Goal: Information Seeking & Learning: Learn about a topic

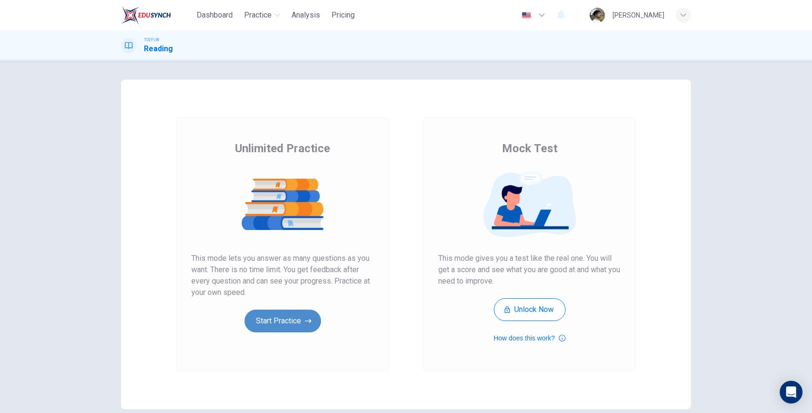
click at [305, 318] on icon "button" at bounding box center [308, 321] width 7 height 9
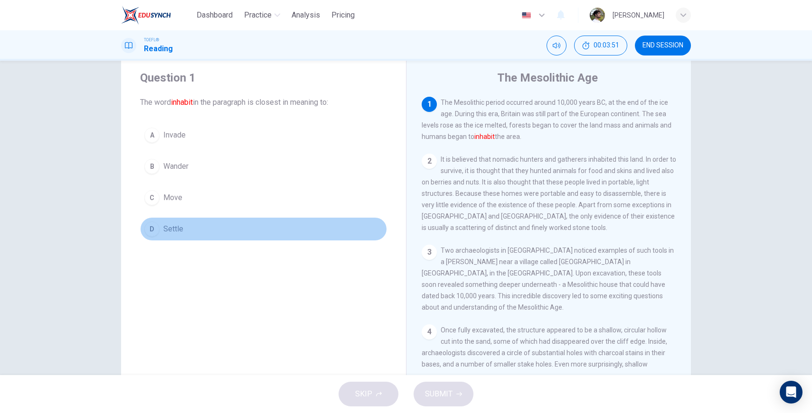
click at [169, 232] on span "Settle" at bounding box center [173, 229] width 20 height 11
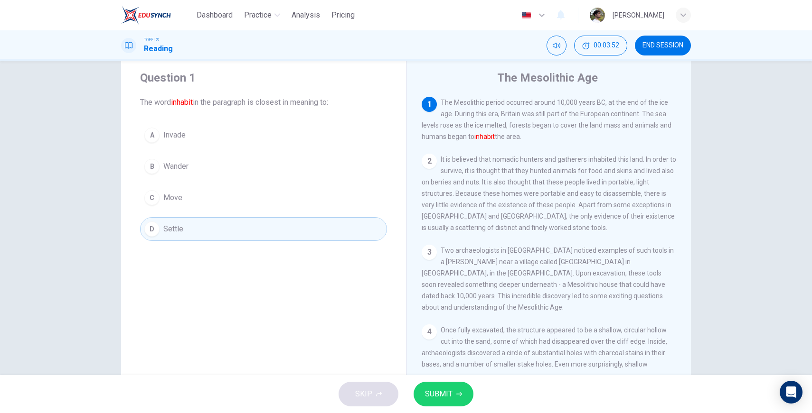
click at [448, 392] on span "SUBMIT" at bounding box center [439, 394] width 28 height 13
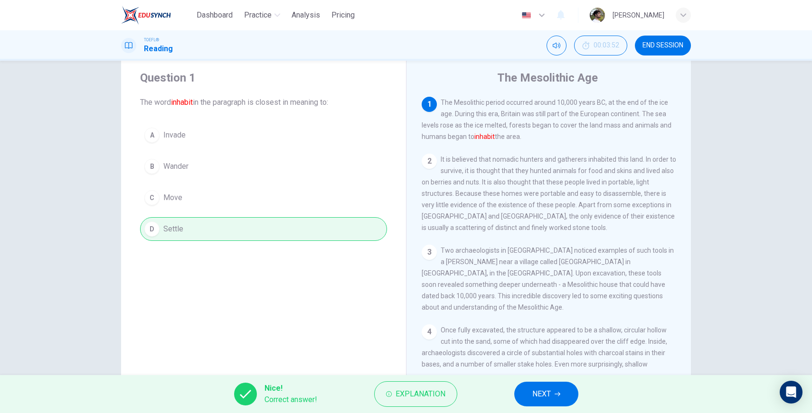
click at [547, 408] on div "Nice! Correct answer! Explanation NEXT" at bounding box center [406, 394] width 812 height 38
click at [546, 400] on span "NEXT" at bounding box center [541, 394] width 19 height 13
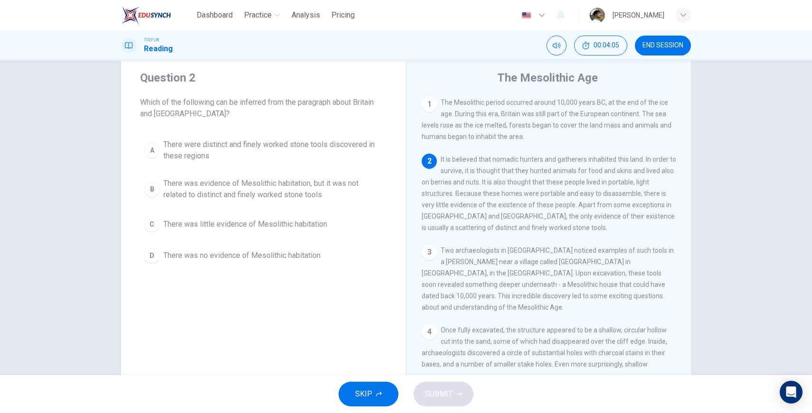
click at [574, 211] on span "It is believed that nomadic hunters and gatherers inhabited this land. In order…" at bounding box center [548, 194] width 254 height 76
click at [158, 222] on button "C There was little evidence of Mesolithic habitation" at bounding box center [263, 225] width 247 height 24
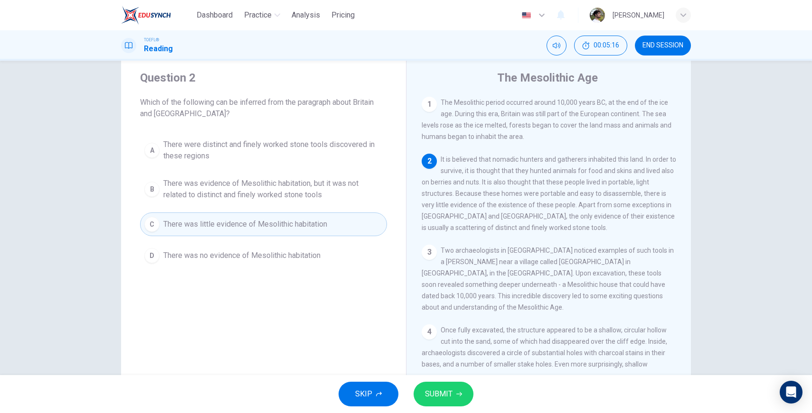
click at [458, 393] on icon "button" at bounding box center [459, 395] width 6 height 6
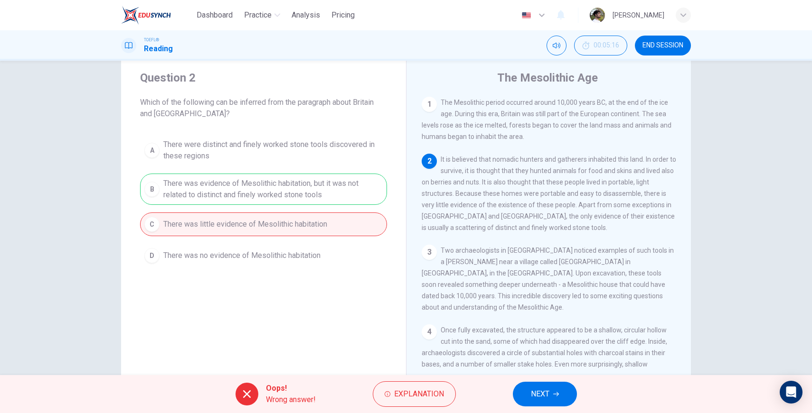
click at [545, 394] on span "NEXT" at bounding box center [540, 394] width 19 height 13
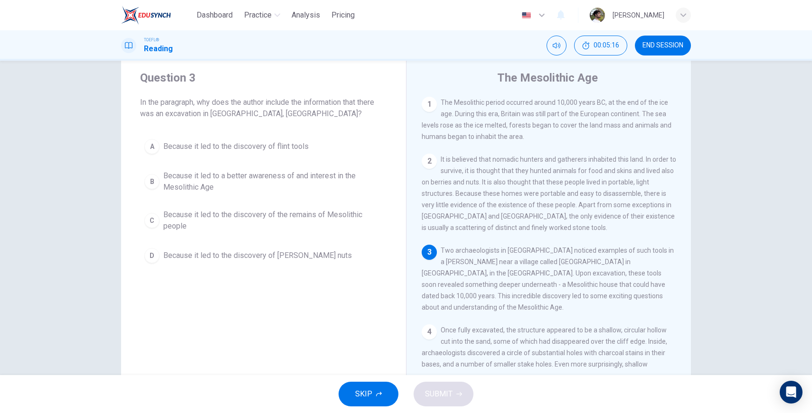
scroll to position [35, 0]
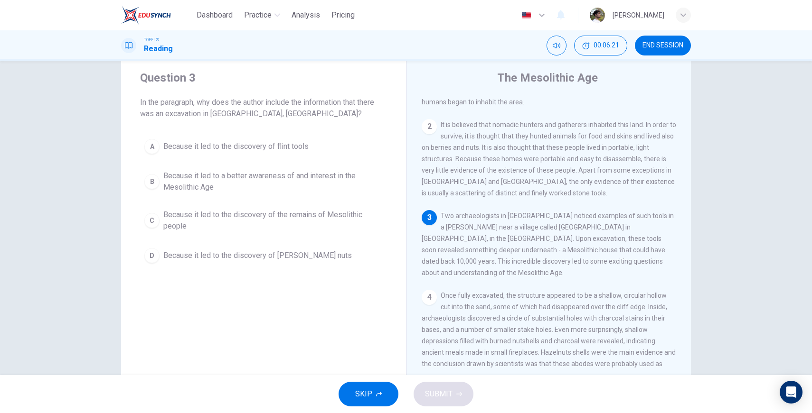
click at [254, 217] on span "Because it led to the discovery of the remains of Mesolithic people" at bounding box center [272, 220] width 219 height 23
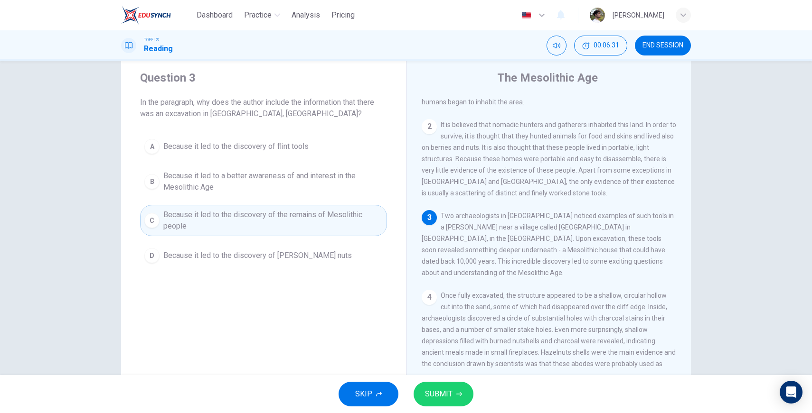
click at [200, 187] on span "Because it led to a better awareness of and interest in the Mesolithic Age" at bounding box center [272, 181] width 219 height 23
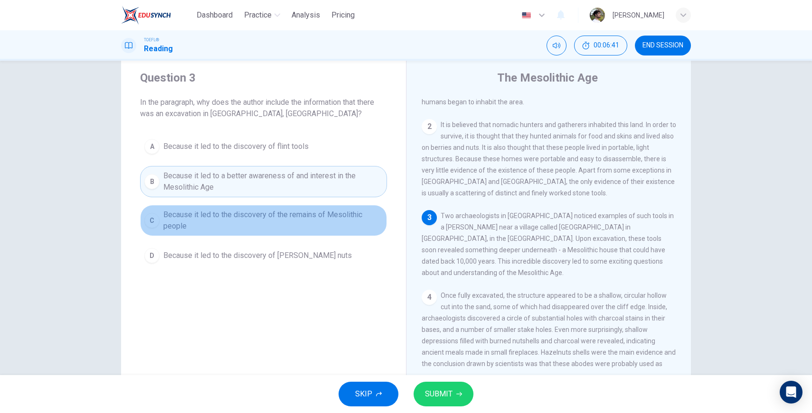
click at [207, 218] on span "Because it led to the discovery of the remains of Mesolithic people" at bounding box center [272, 220] width 219 height 23
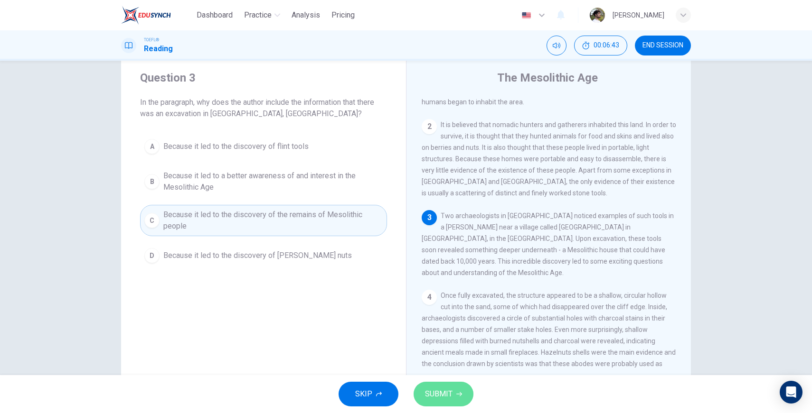
click at [427, 392] on span "SUBMIT" at bounding box center [439, 394] width 28 height 13
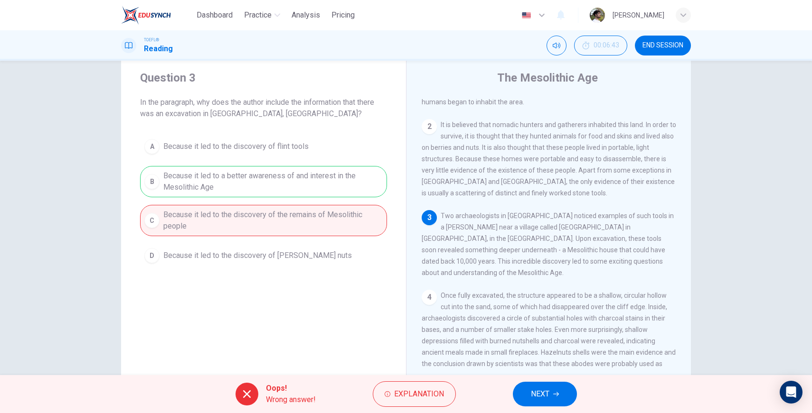
click at [525, 396] on button "NEXT" at bounding box center [545, 394] width 64 height 25
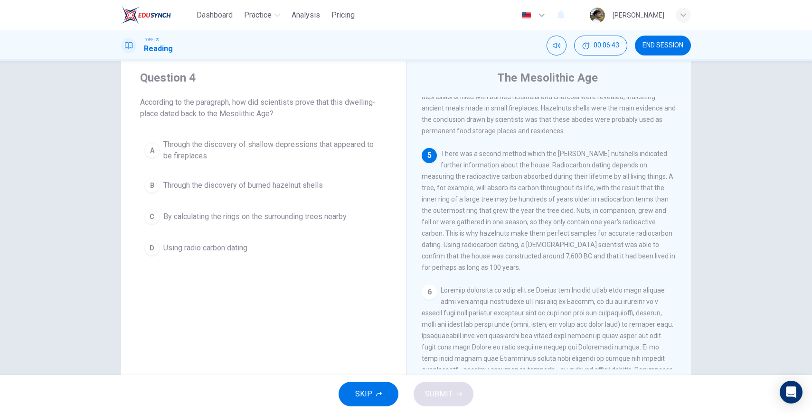
scroll to position [283, 0]
drag, startPoint x: 544, startPoint y: 152, endPoint x: 646, endPoint y: 150, distance: 101.1
click at [646, 150] on span "There was a second method which the [PERSON_NAME] nutshells indicated further i…" at bounding box center [547, 207] width 253 height 122
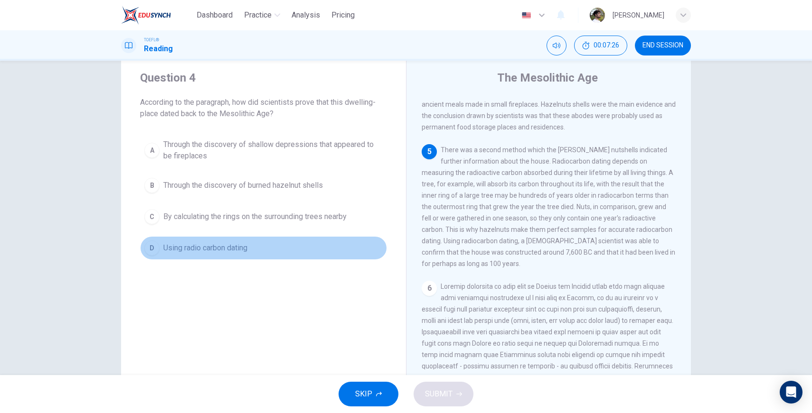
click at [183, 250] on span "Using radio carbon dating" at bounding box center [205, 248] width 84 height 11
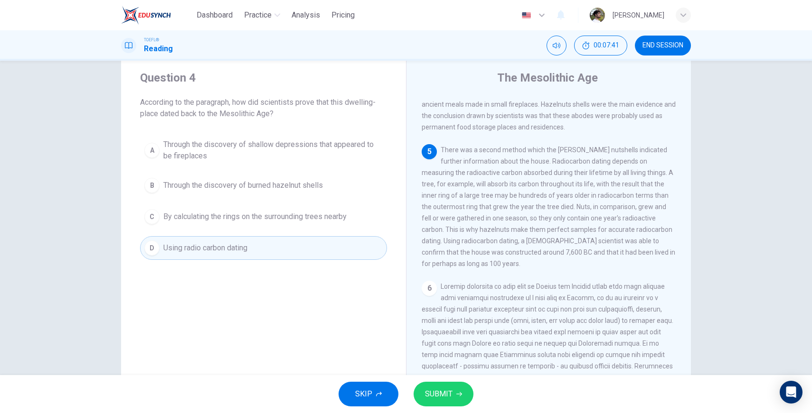
click at [440, 389] on span "SUBMIT" at bounding box center [439, 394] width 28 height 13
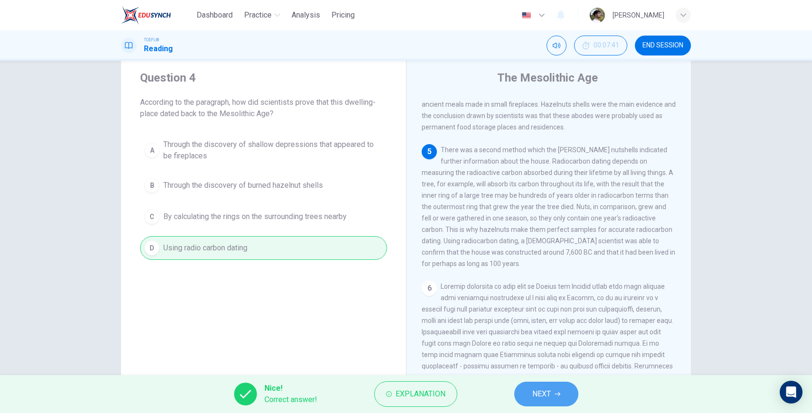
click at [523, 391] on button "NEXT" at bounding box center [546, 394] width 64 height 25
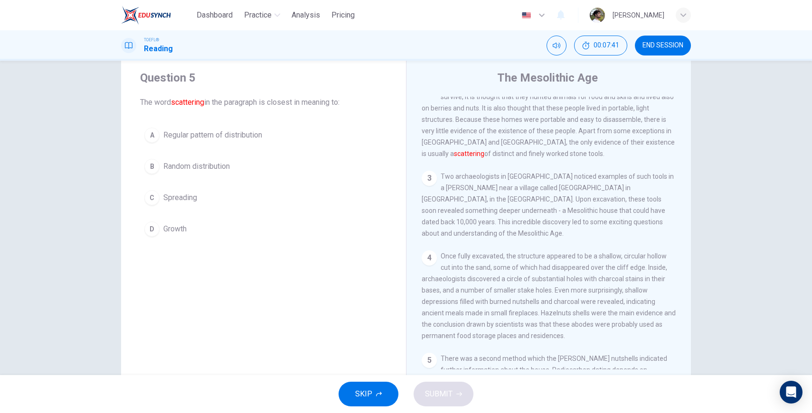
scroll to position [59, 0]
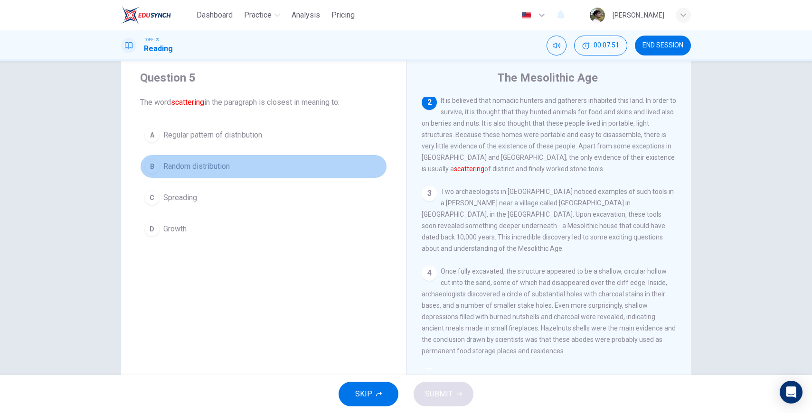
click at [196, 163] on span "Random distribution" at bounding box center [196, 166] width 66 height 11
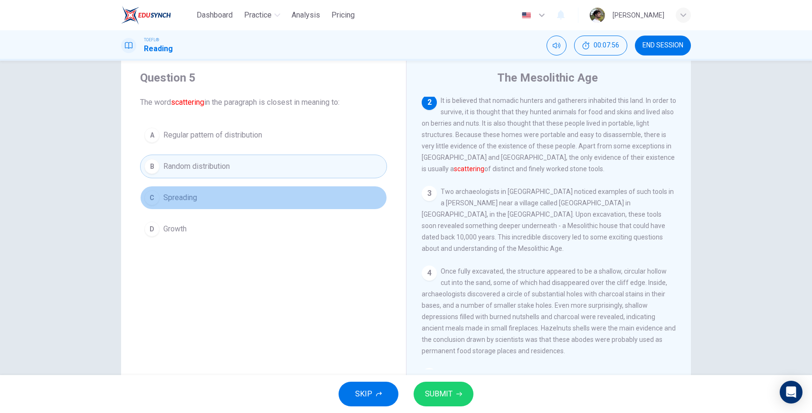
click at [182, 197] on span "Spreading" at bounding box center [180, 197] width 34 height 11
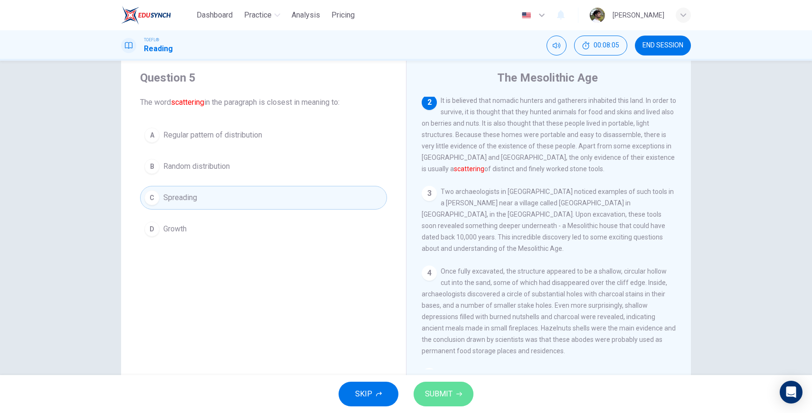
click at [433, 388] on span "SUBMIT" at bounding box center [439, 394] width 28 height 13
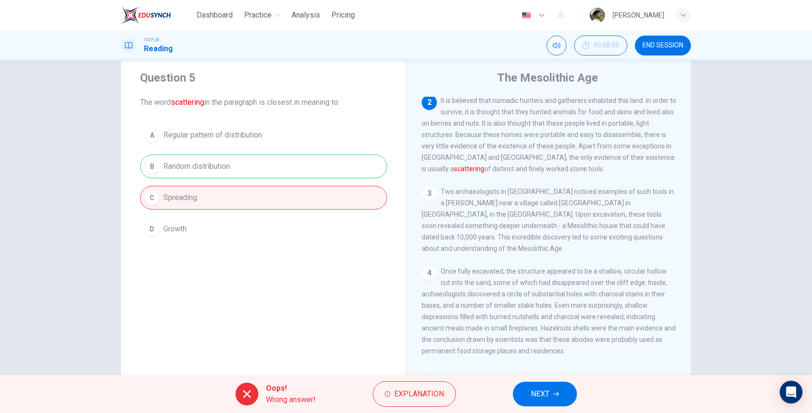
click at [529, 395] on button "NEXT" at bounding box center [545, 394] width 64 height 25
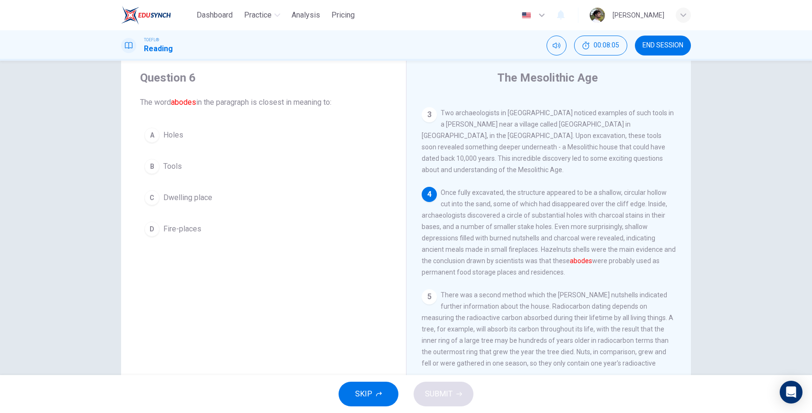
scroll to position [141, 0]
click at [166, 136] on span "Holes" at bounding box center [173, 135] width 20 height 11
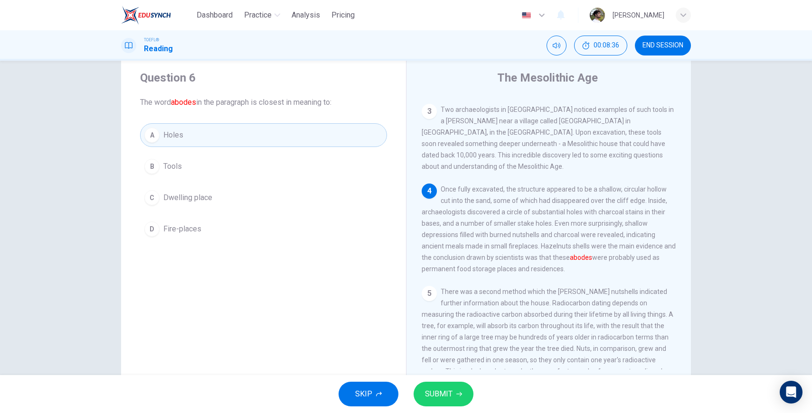
click at [462, 398] on button "SUBMIT" at bounding box center [443, 394] width 60 height 25
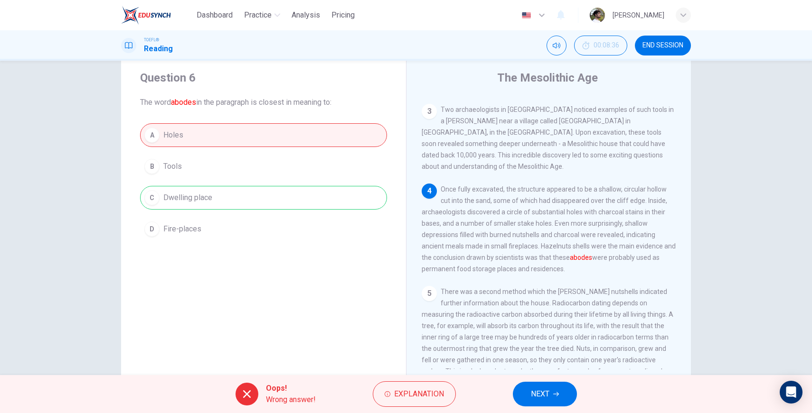
click at [544, 395] on span "NEXT" at bounding box center [540, 394] width 19 height 13
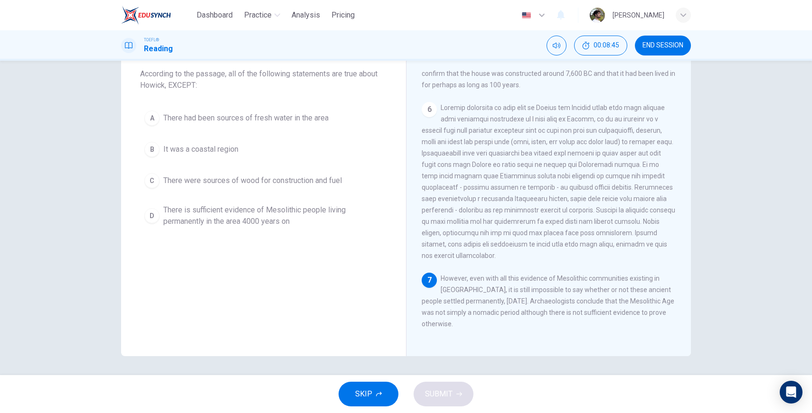
scroll to position [446, 0]
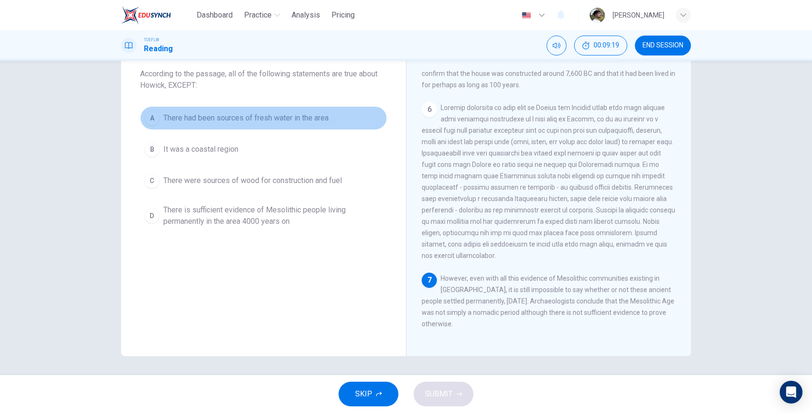
click at [212, 118] on span "There had been sources of fresh water in the area" at bounding box center [245, 117] width 165 height 11
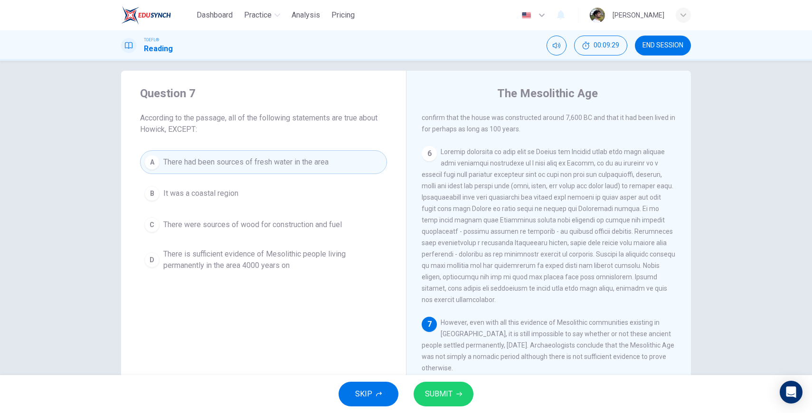
scroll to position [0, 0]
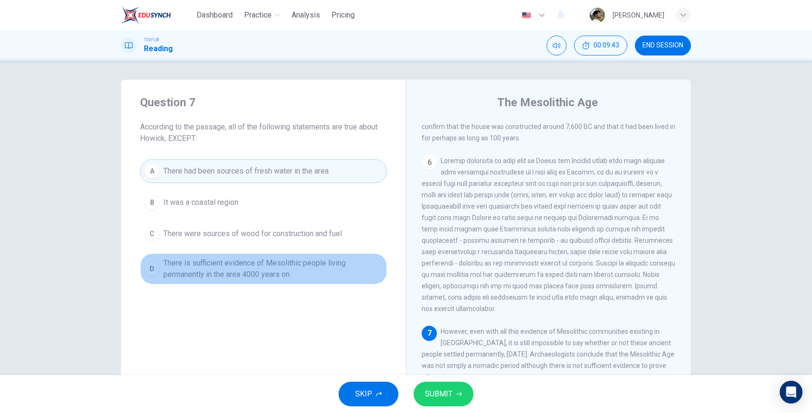
click at [270, 276] on span "There is sufficient evidence of Mesolithic people living permanently in the are…" at bounding box center [272, 269] width 219 height 23
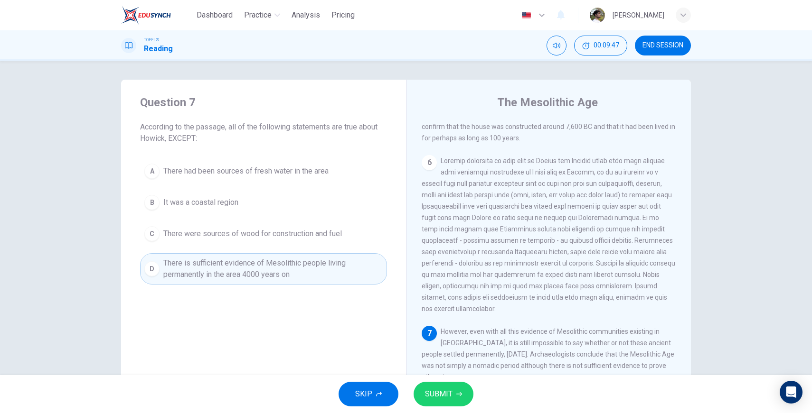
click at [446, 393] on span "SUBMIT" at bounding box center [439, 394] width 28 height 13
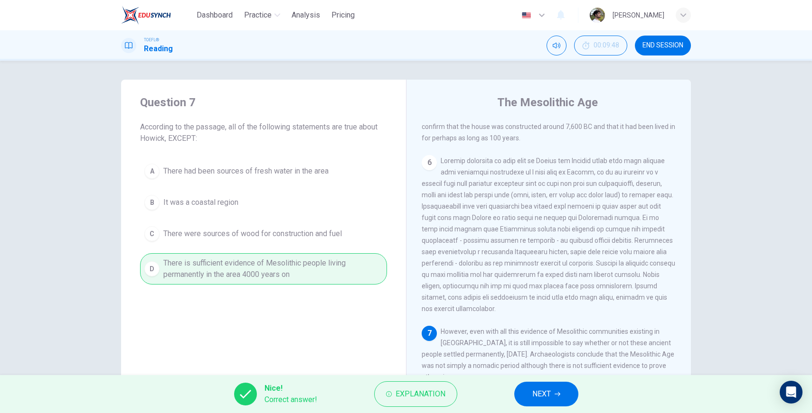
click at [541, 399] on span "NEXT" at bounding box center [541, 394] width 19 height 13
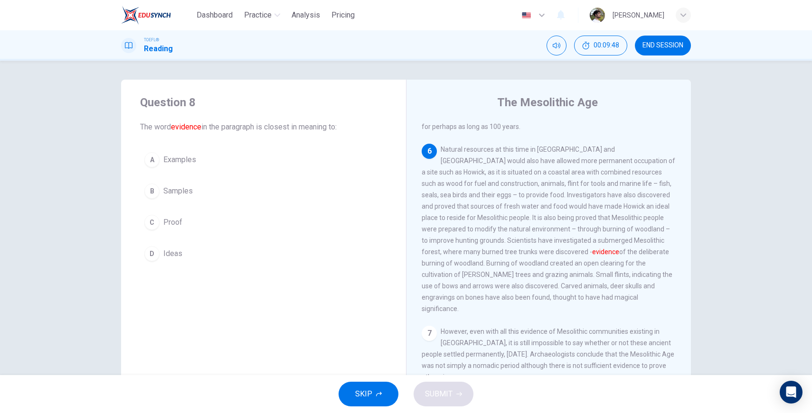
scroll to position [448, 0]
click at [163, 220] on span "Proof" at bounding box center [172, 222] width 19 height 11
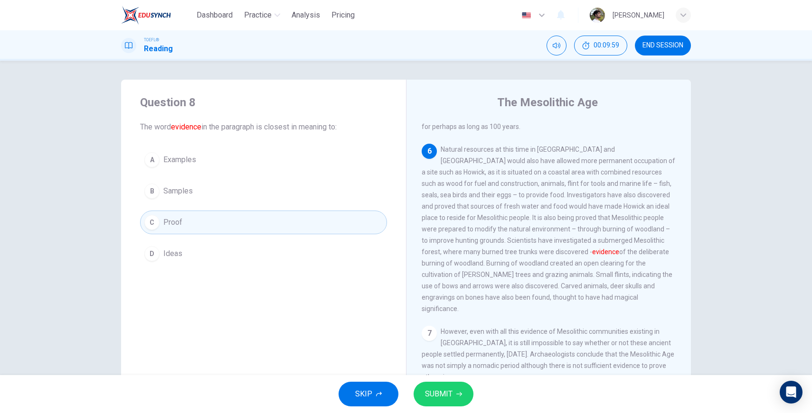
click at [435, 391] on span "SUBMIT" at bounding box center [439, 394] width 28 height 13
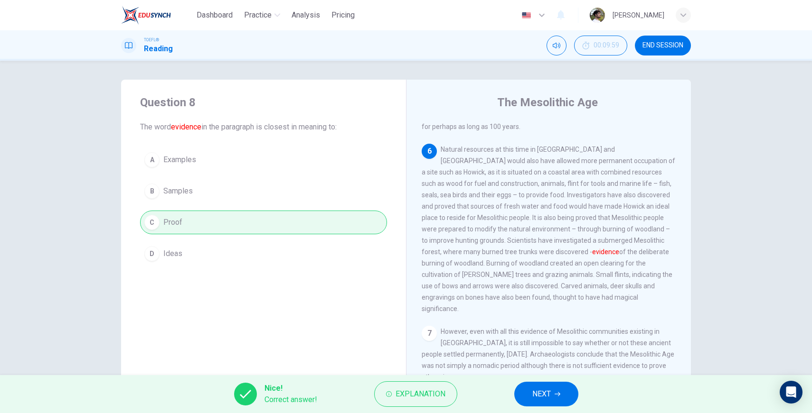
click at [533, 394] on span "NEXT" at bounding box center [541, 394] width 19 height 13
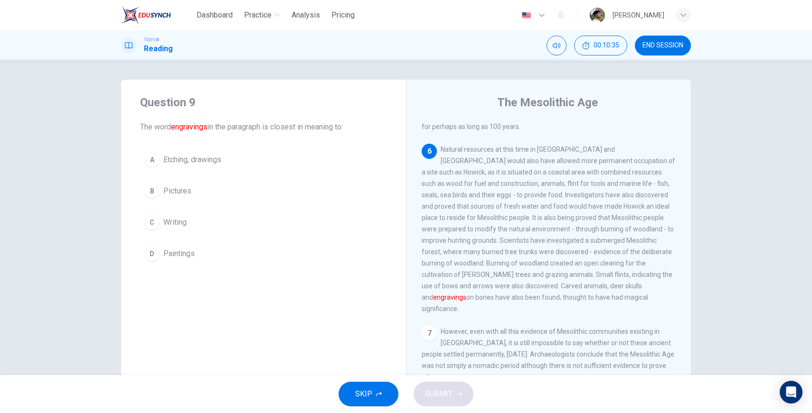
click at [166, 164] on span "Etching, drawings" at bounding box center [192, 159] width 58 height 11
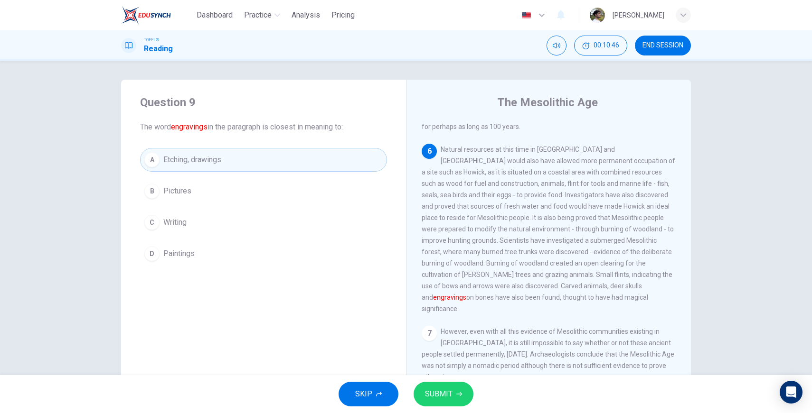
click at [439, 397] on span "SUBMIT" at bounding box center [439, 394] width 28 height 13
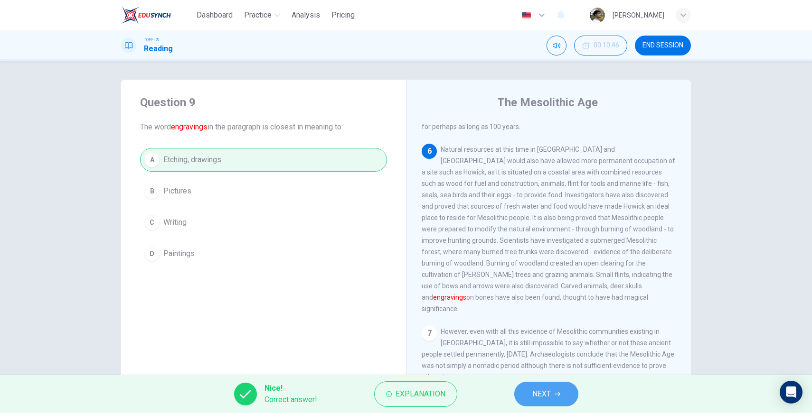
click at [524, 393] on button "NEXT" at bounding box center [546, 394] width 64 height 25
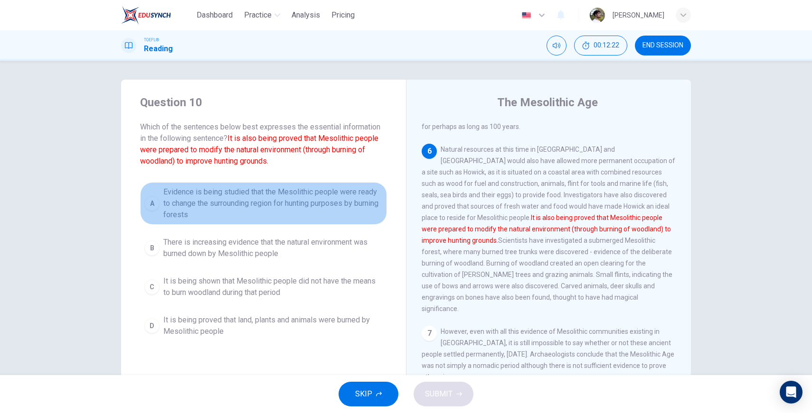
click at [172, 205] on span "Evidence is being studied that the Mesolithic people were ready to change the s…" at bounding box center [272, 204] width 219 height 34
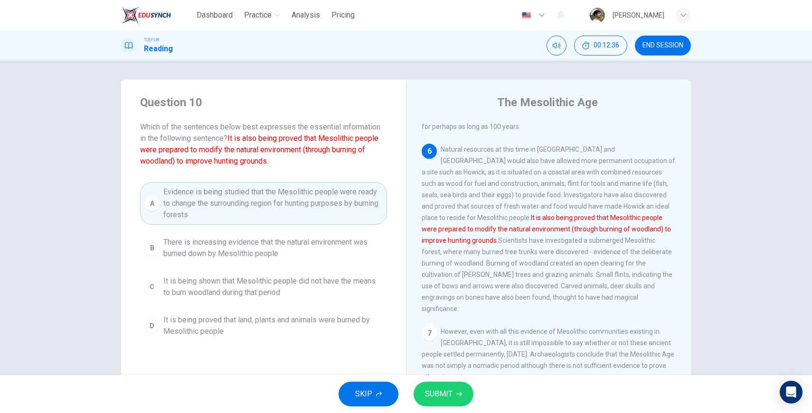
click at [445, 390] on span "SUBMIT" at bounding box center [439, 394] width 28 height 13
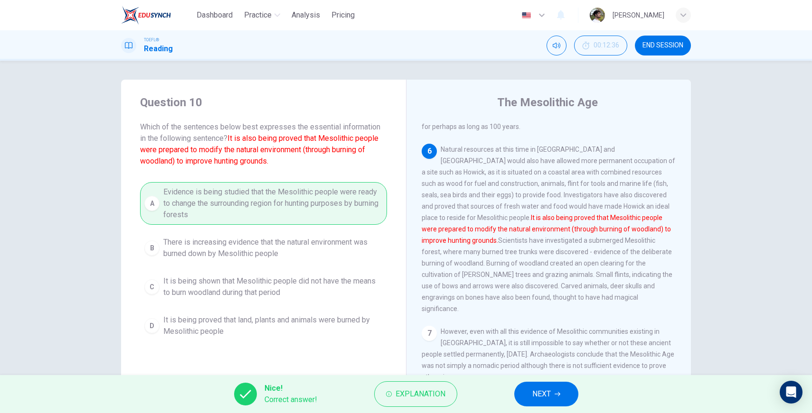
click at [530, 400] on button "NEXT" at bounding box center [546, 394] width 64 height 25
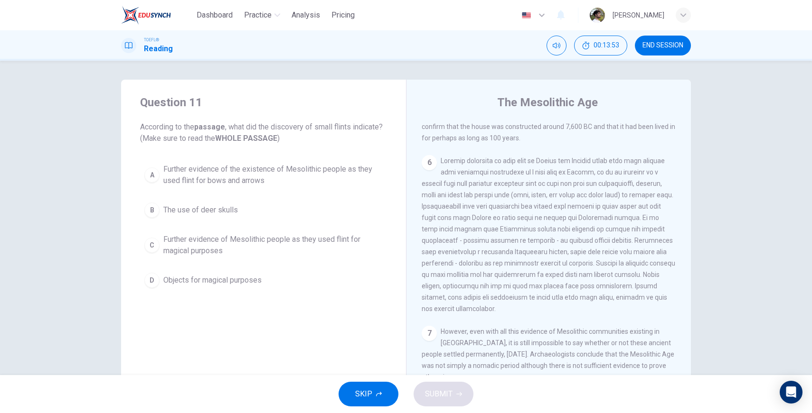
click at [243, 183] on span "Further evidence of the existence of Mesolithic people as they used flint for b…" at bounding box center [272, 175] width 219 height 23
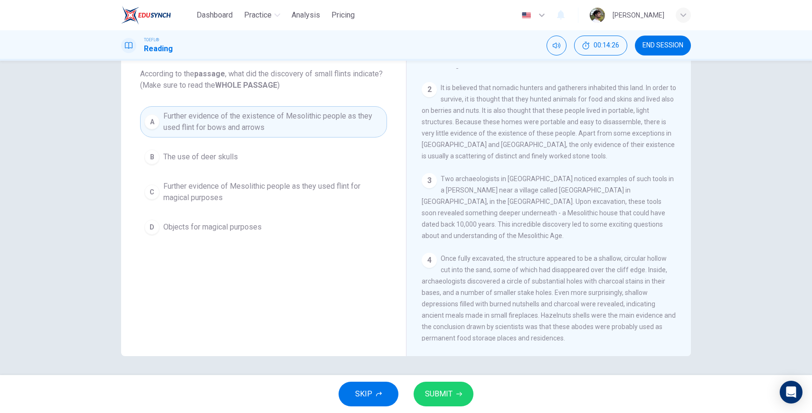
scroll to position [33, 0]
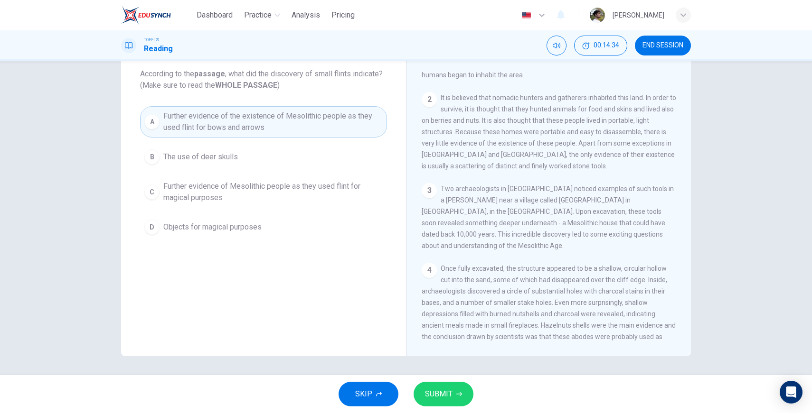
click at [432, 388] on span "SUBMIT" at bounding box center [439, 394] width 28 height 13
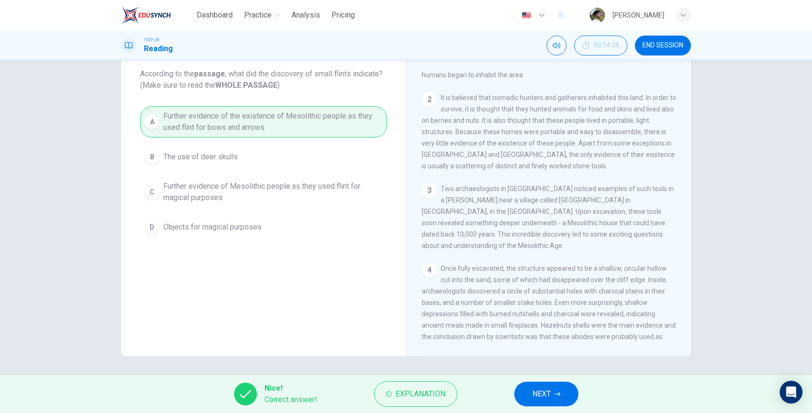
click at [533, 401] on span "NEXT" at bounding box center [541, 394] width 19 height 13
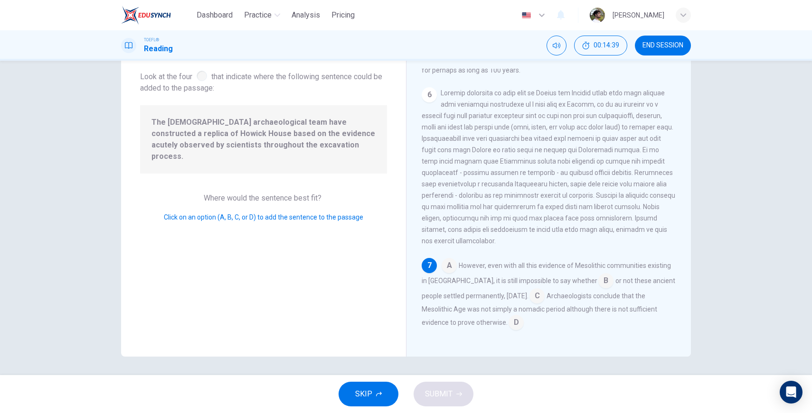
scroll to position [53, 0]
click at [446, 266] on input at bounding box center [448, 266] width 15 height 15
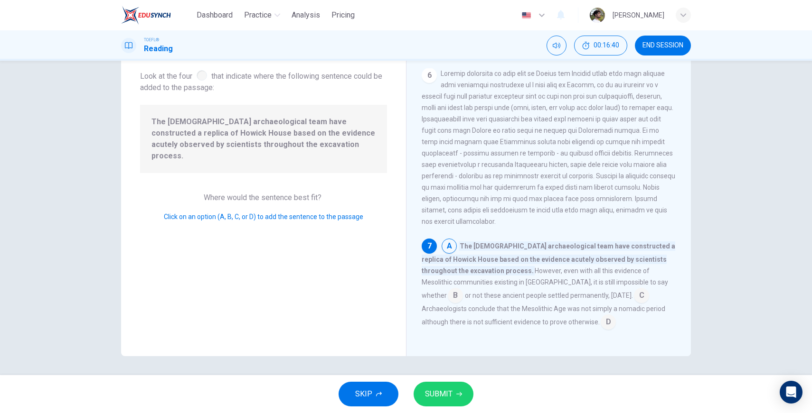
scroll to position [483, 0]
click at [447, 395] on span "SUBMIT" at bounding box center [439, 394] width 28 height 13
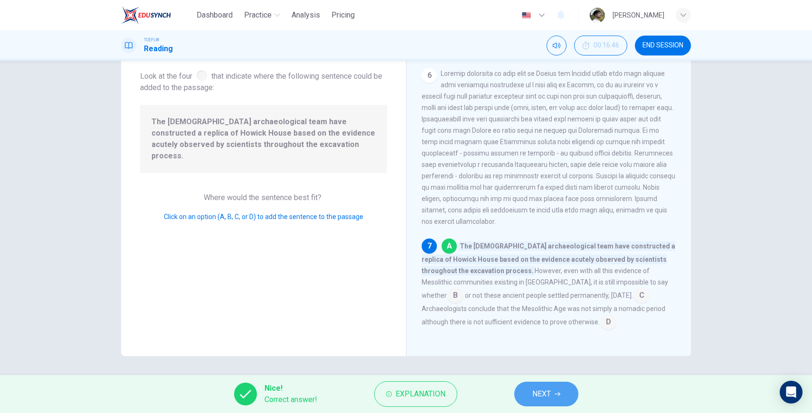
click at [546, 399] on span "NEXT" at bounding box center [541, 394] width 19 height 13
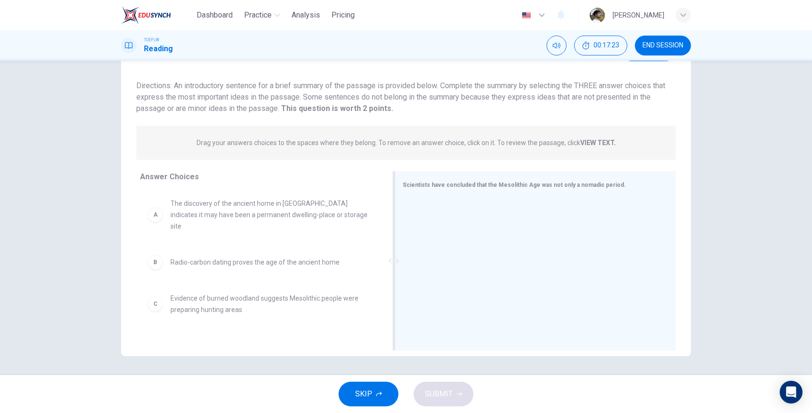
drag, startPoint x: 289, startPoint y: 262, endPoint x: 430, endPoint y: 276, distance: 141.6
click at [430, 276] on div "Scientists have concluded that the Mesolithic Age was not only a nomadic period." at bounding box center [534, 260] width 281 height 179
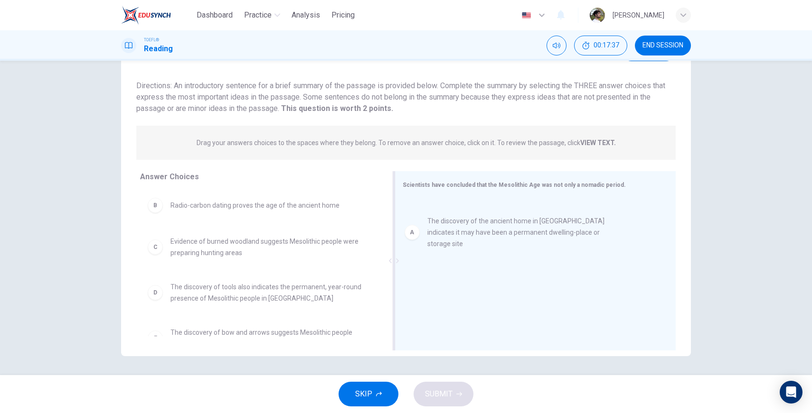
drag, startPoint x: 254, startPoint y: 210, endPoint x: 523, endPoint y: 231, distance: 269.9
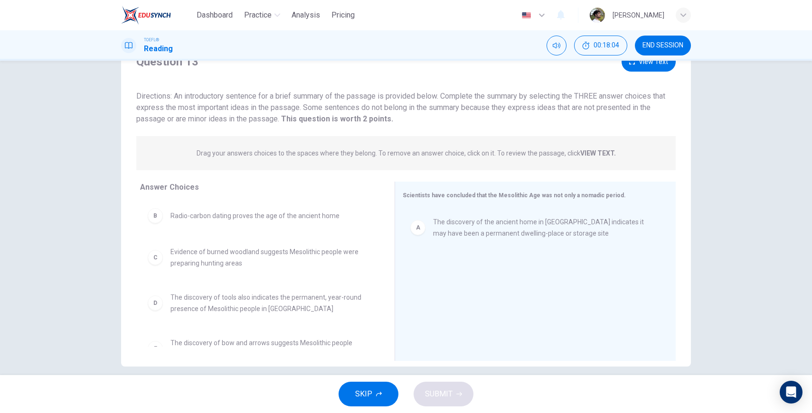
scroll to position [42, 0]
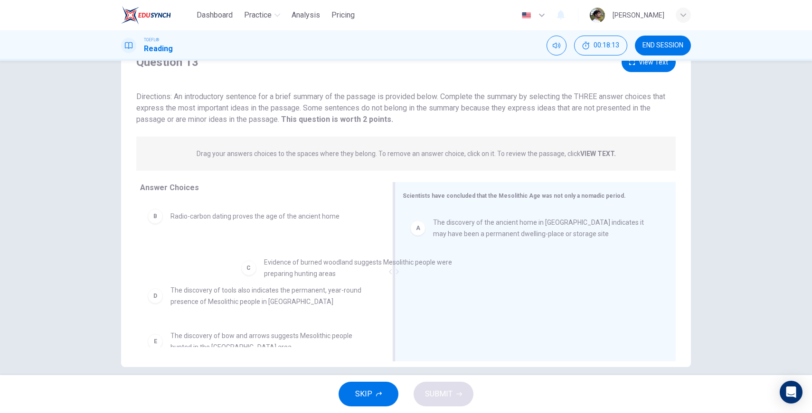
drag, startPoint x: 231, startPoint y: 262, endPoint x: 493, endPoint y: 279, distance: 263.0
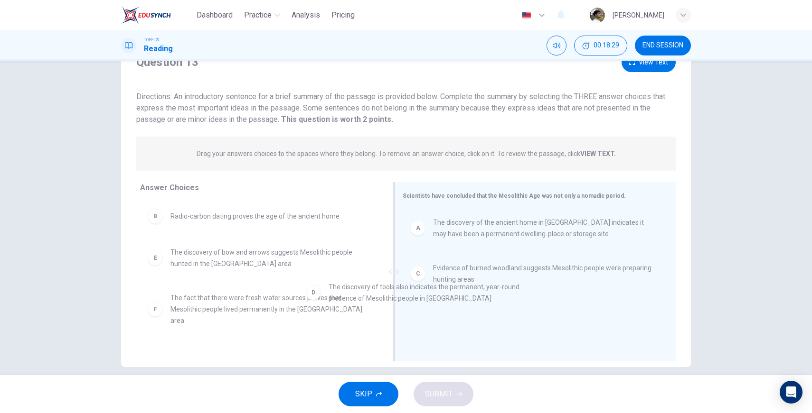
drag, startPoint x: 275, startPoint y: 265, endPoint x: 557, endPoint y: 320, distance: 287.8
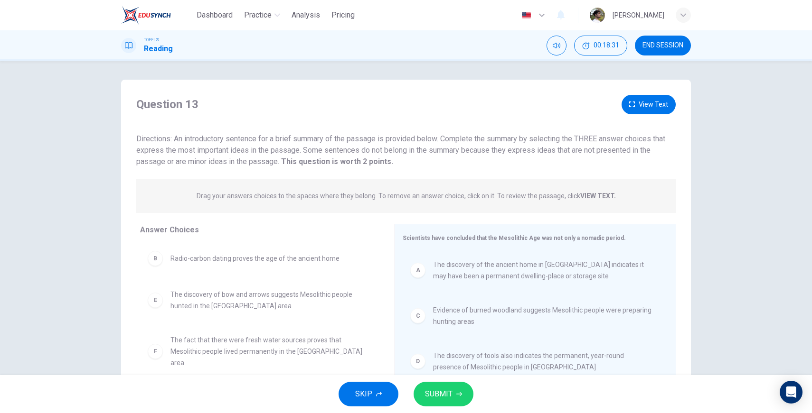
scroll to position [0, 0]
click at [646, 112] on button "View Text" at bounding box center [648, 104] width 54 height 19
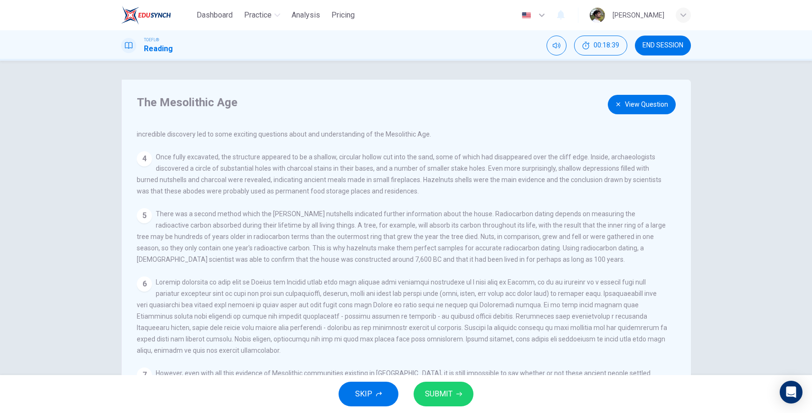
scroll to position [127, 0]
click at [627, 109] on button "View Question" at bounding box center [642, 104] width 68 height 19
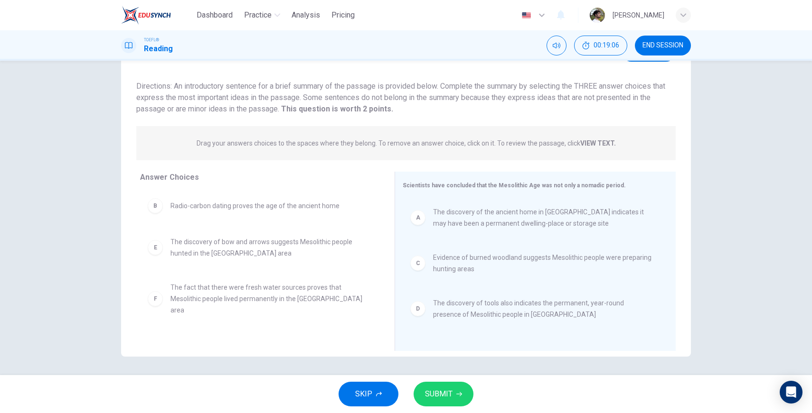
scroll to position [34, 0]
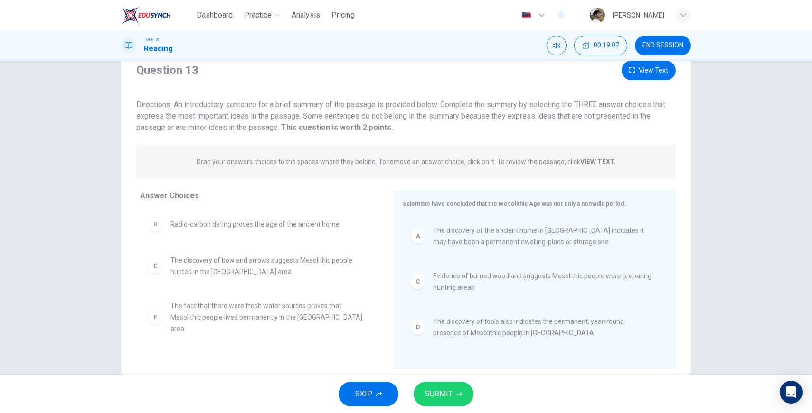
click at [642, 76] on button "View Text" at bounding box center [648, 70] width 54 height 19
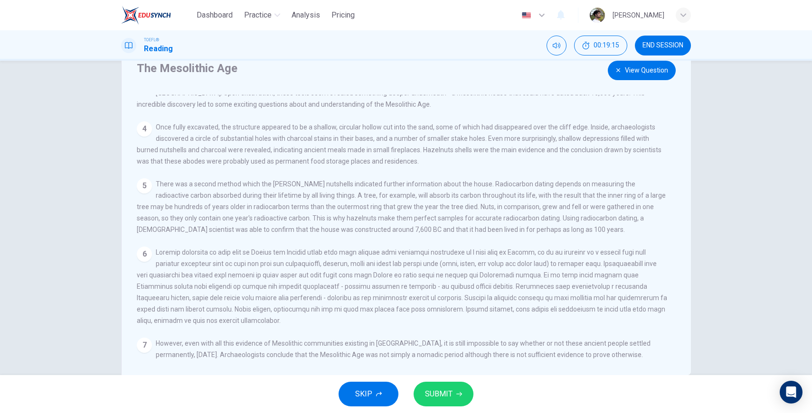
scroll to position [127, 0]
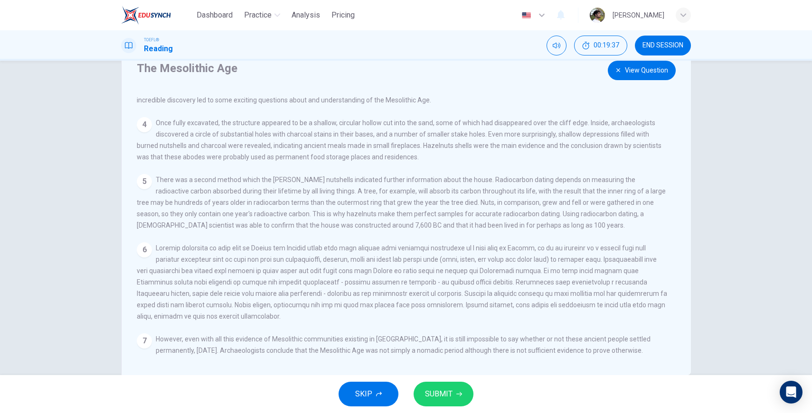
click at [631, 76] on button "View Question" at bounding box center [642, 70] width 68 height 19
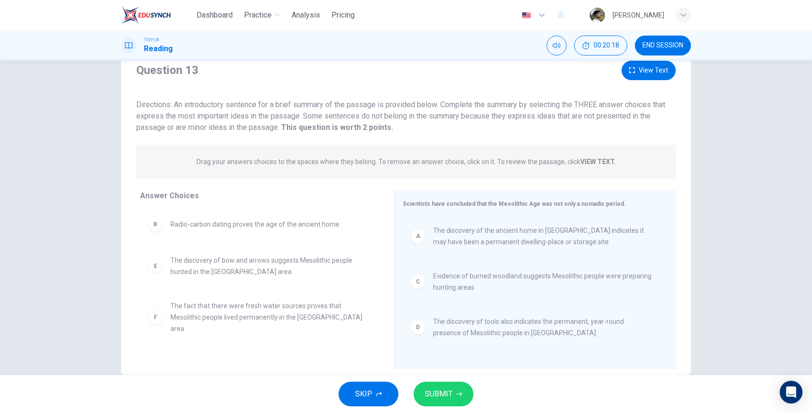
click at [460, 393] on icon "button" at bounding box center [459, 395] width 6 height 4
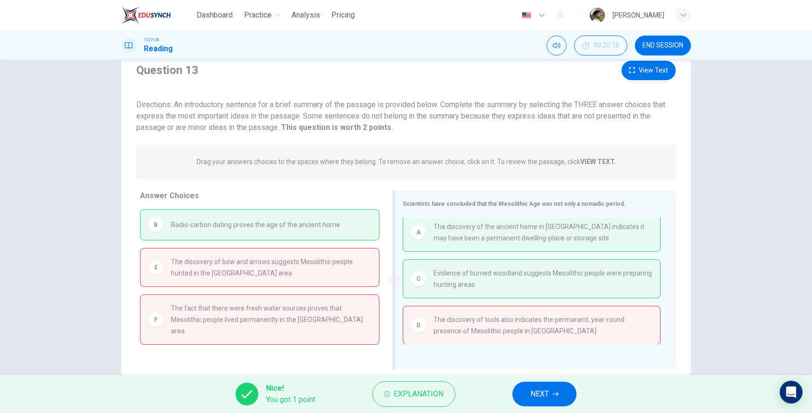
scroll to position [5, 0]
click at [644, 72] on button "View Text" at bounding box center [648, 70] width 54 height 19
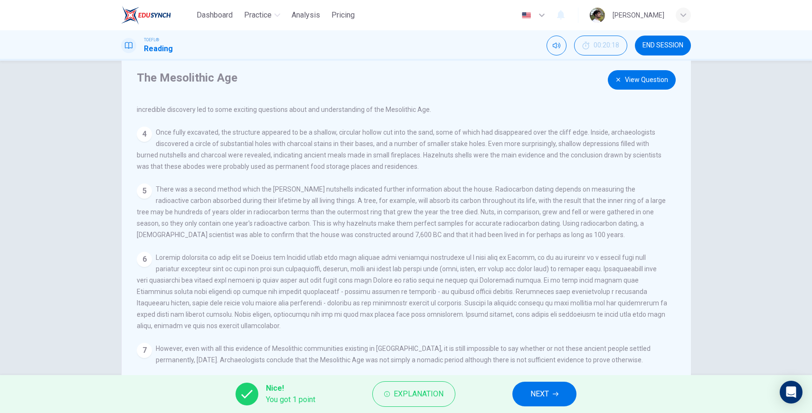
scroll to position [127, 0]
click at [644, 79] on button "View Question" at bounding box center [642, 79] width 68 height 19
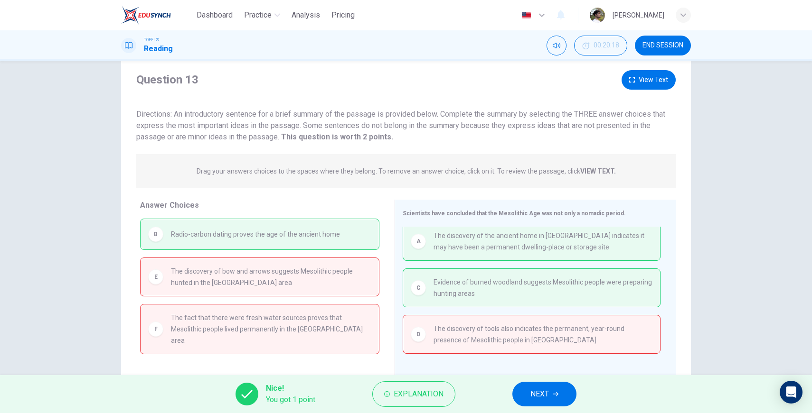
click at [557, 401] on button "NEXT" at bounding box center [544, 394] width 64 height 25
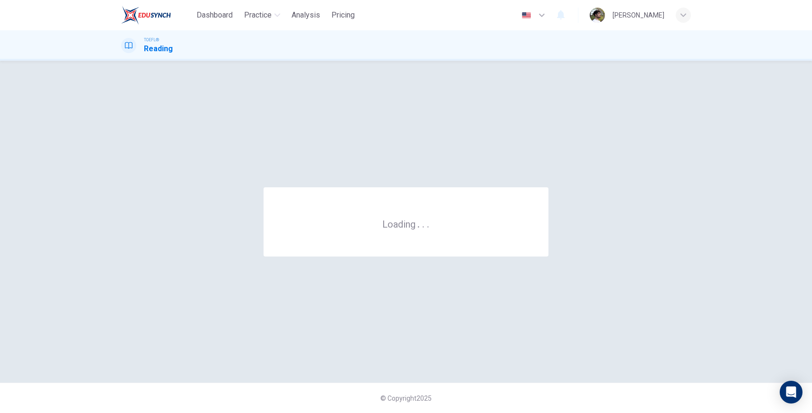
scroll to position [0, 0]
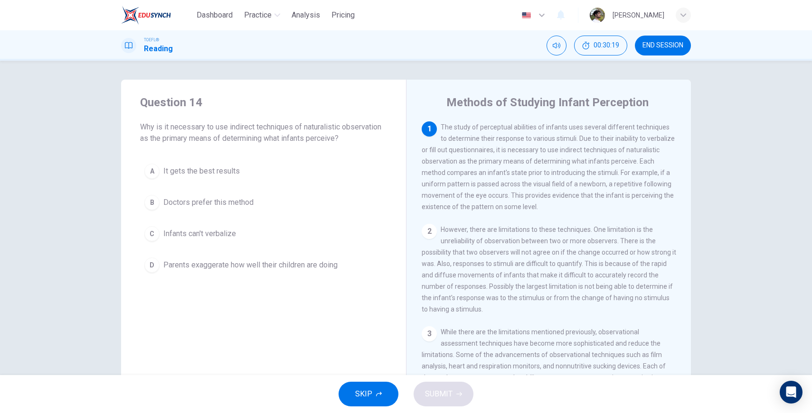
click at [672, 53] on button "END SESSION" at bounding box center [663, 46] width 56 height 20
